Goal: Browse casually: Explore the website without a specific task or goal

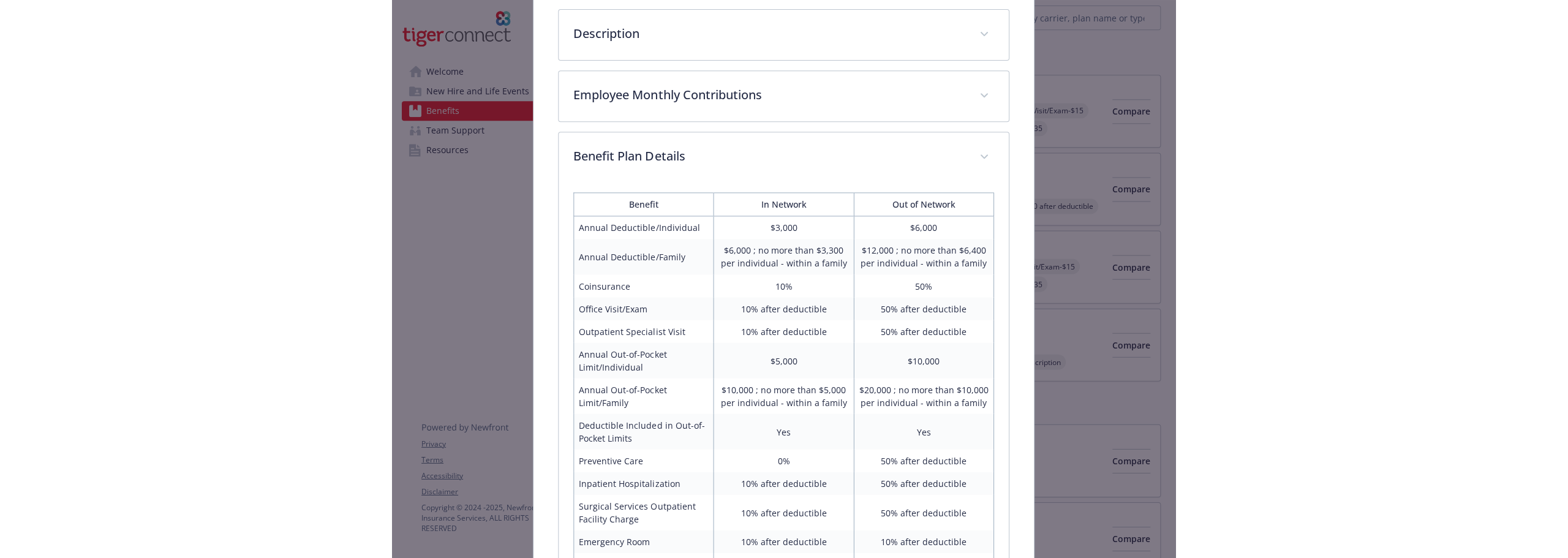
scroll to position [406, 0]
